Goal: Information Seeking & Learning: Learn about a topic

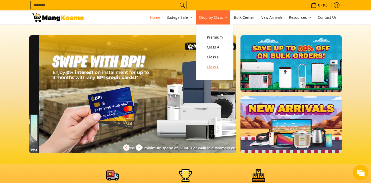
scroll to position [0, 414]
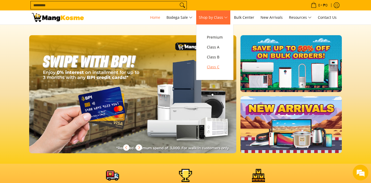
click at [216, 67] on span "Class C" at bounding box center [215, 67] width 16 height 7
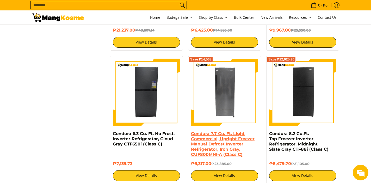
scroll to position [579, 0]
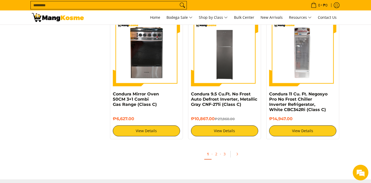
scroll to position [1006, 0]
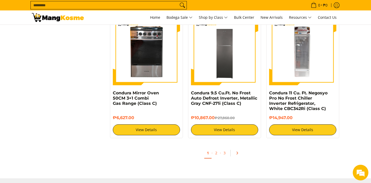
click at [237, 153] on icon "Pagination" at bounding box center [237, 153] width 4 height 4
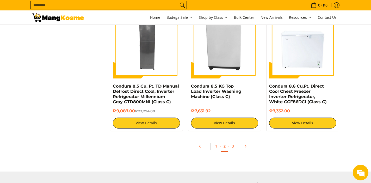
scroll to position [1007, 0]
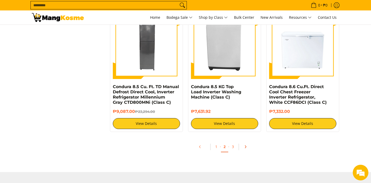
click at [246, 145] on icon "Pagination" at bounding box center [245, 147] width 4 height 4
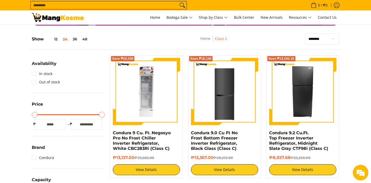
scroll to position [65, 0]
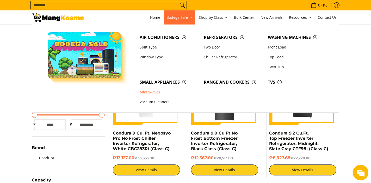
click at [159, 90] on link "Microwaves" at bounding box center [169, 92] width 64 height 10
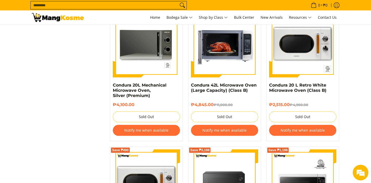
scroll to position [528, 0]
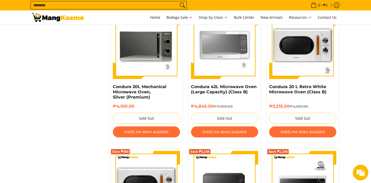
click at [296, 134] on button "Notify me when available" at bounding box center [302, 131] width 67 height 11
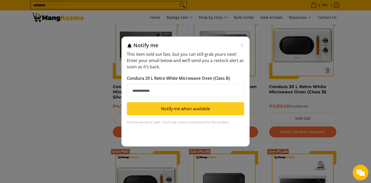
type input "*"
type input "**********"
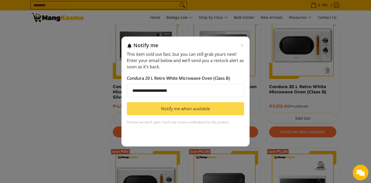
click at [210, 106] on button "Notify me when available" at bounding box center [185, 108] width 117 height 13
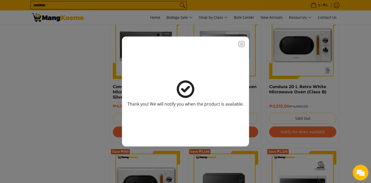
click at [241, 43] on icon "Close modal" at bounding box center [241, 44] width 4 height 4
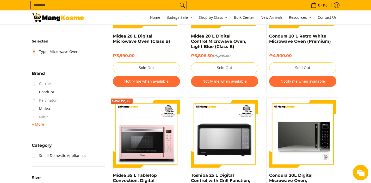
scroll to position [161, 0]
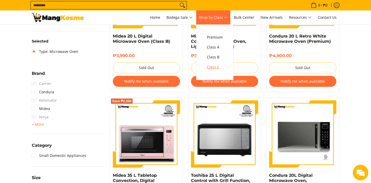
click at [218, 67] on span "Class C" at bounding box center [215, 67] width 16 height 7
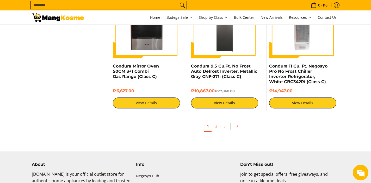
scroll to position [1034, 0]
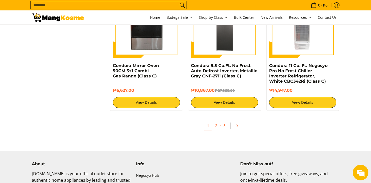
click at [236, 126] on icon "Pagination" at bounding box center [237, 126] width 4 height 4
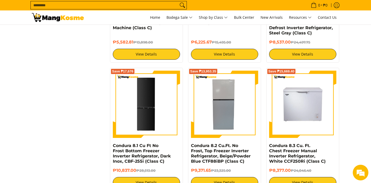
scroll to position [817, 0]
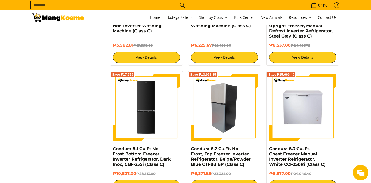
click at [231, 112] on img at bounding box center [224, 107] width 67 height 67
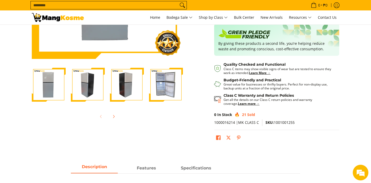
scroll to position [128, 0]
click at [163, 87] on img "Condura 8.2 Cu.Ft. No Frost, Top Freezer Inverter Refrigerator, Beige/Powder Bl…" at bounding box center [166, 84] width 34 height 34
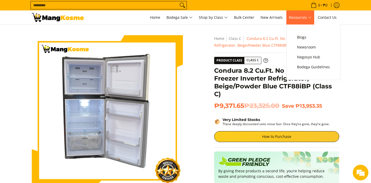
scroll to position [0, 0]
click at [305, 49] on span "Newsroom" at bounding box center [313, 47] width 33 height 7
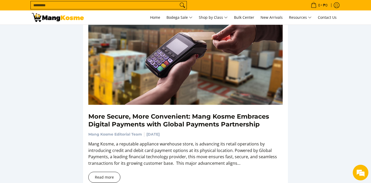
scroll to position [884, 0]
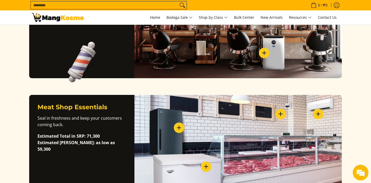
scroll to position [366, 0]
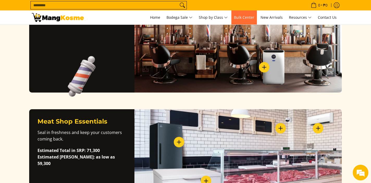
click at [252, 14] on link "Bulk Center" at bounding box center [244, 17] width 26 height 14
